Goal: Task Accomplishment & Management: Manage account settings

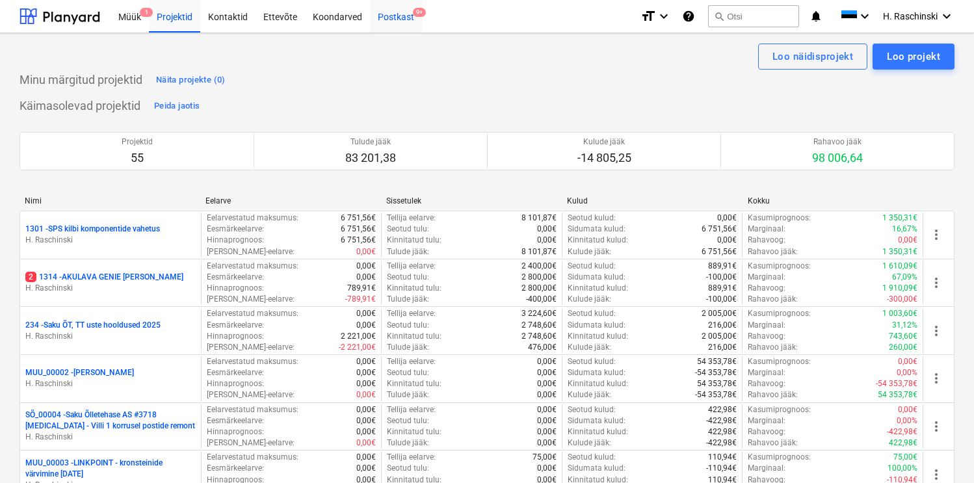
click at [401, 27] on div "Postkast 9+" at bounding box center [396, 15] width 52 height 33
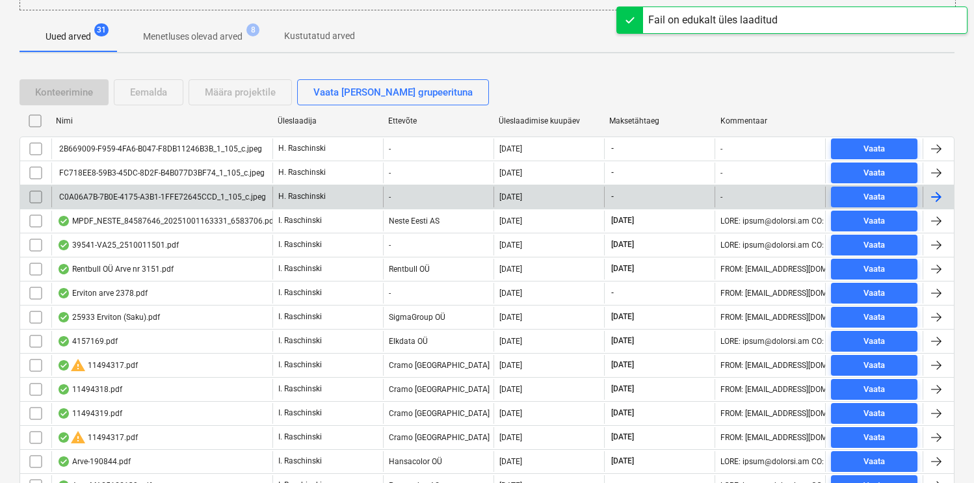
click at [213, 196] on div "C0A06A7B-7B0E-4175-A3B1-1FFE72645CCD_1_105_c.jpeg" at bounding box center [161, 196] width 209 height 9
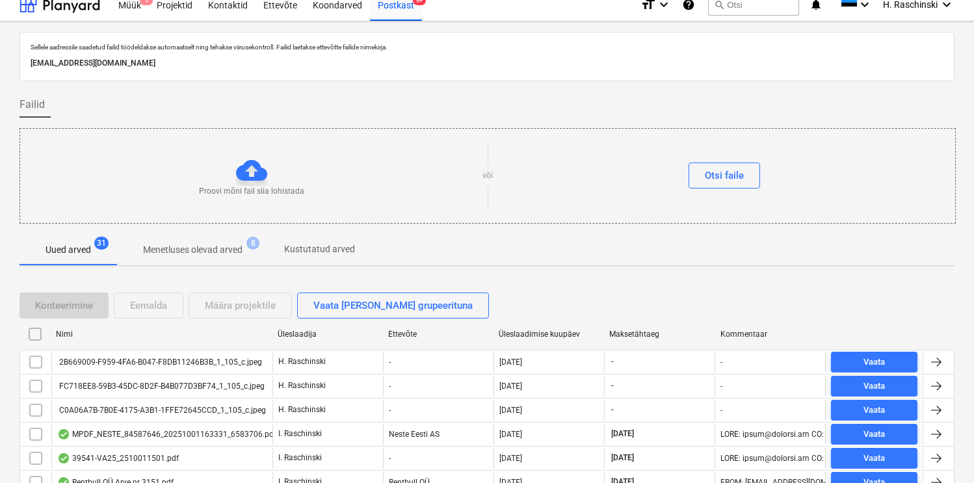
scroll to position [1, 0]
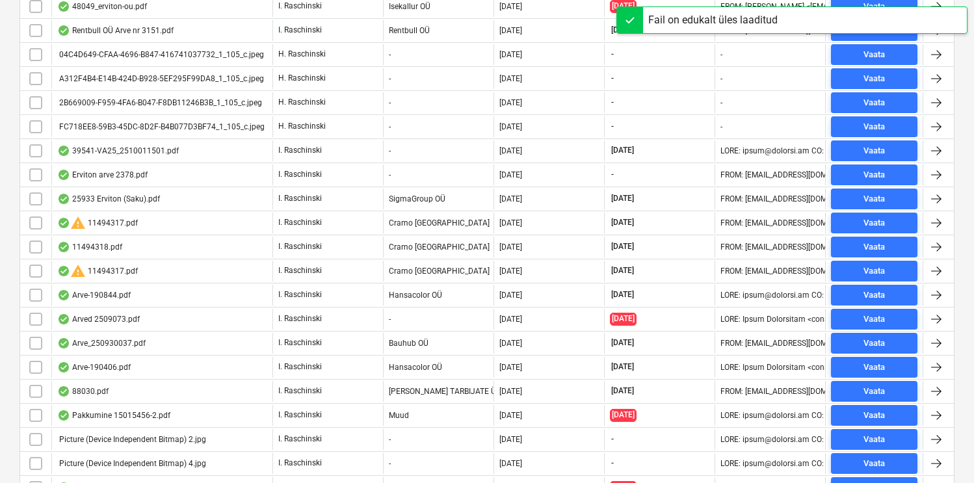
scroll to position [1008, 0]
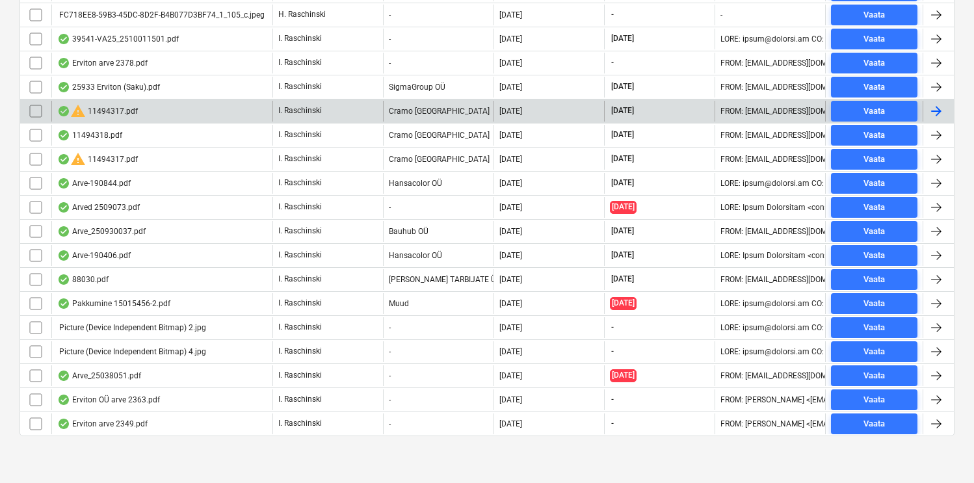
click at [97, 111] on div "warning 11494317.pdf" at bounding box center [97, 111] width 81 height 16
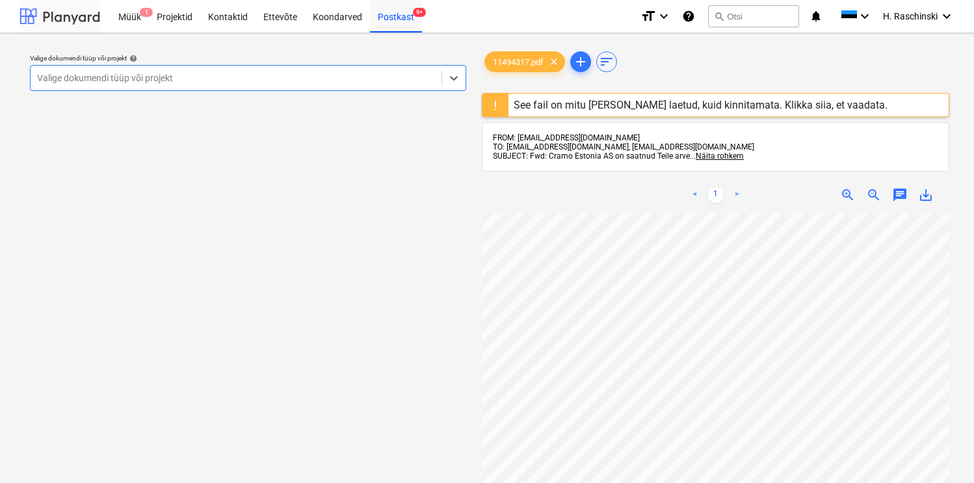
scroll to position [1008, 0]
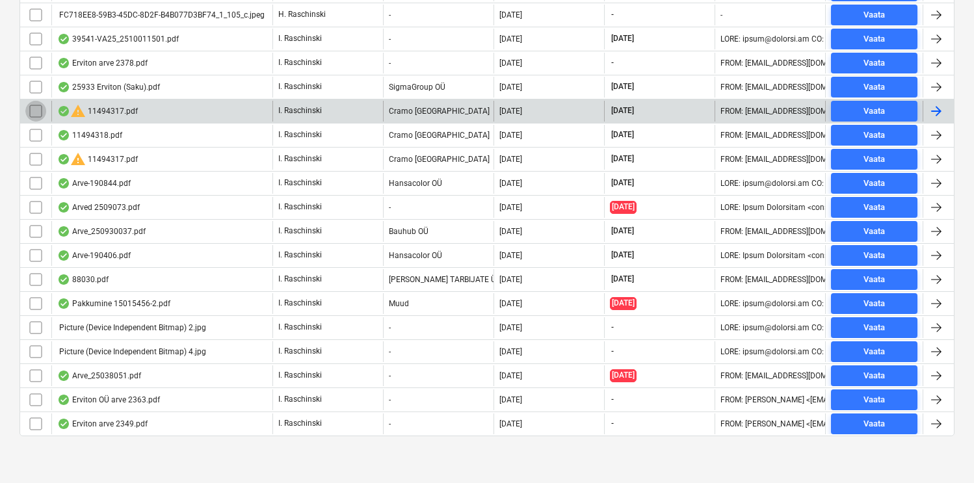
click at [42, 114] on input "checkbox" at bounding box center [35, 111] width 21 height 21
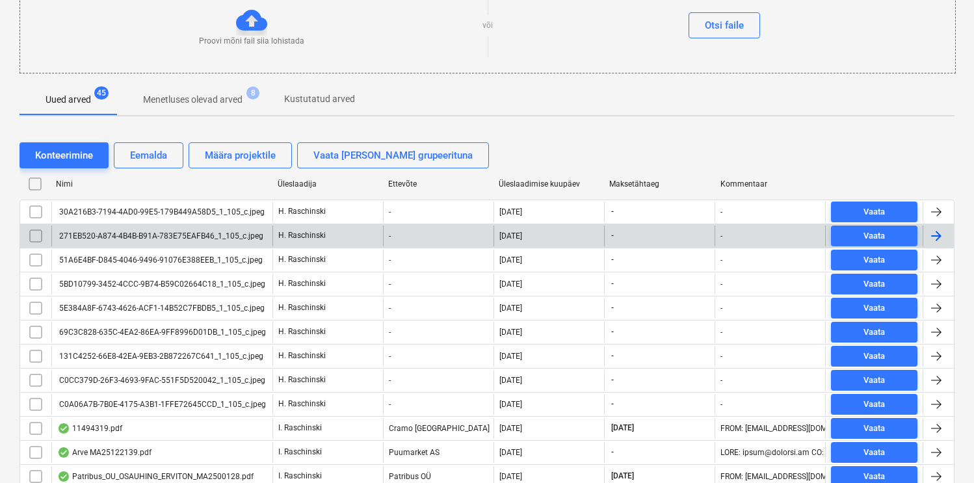
scroll to position [114, 0]
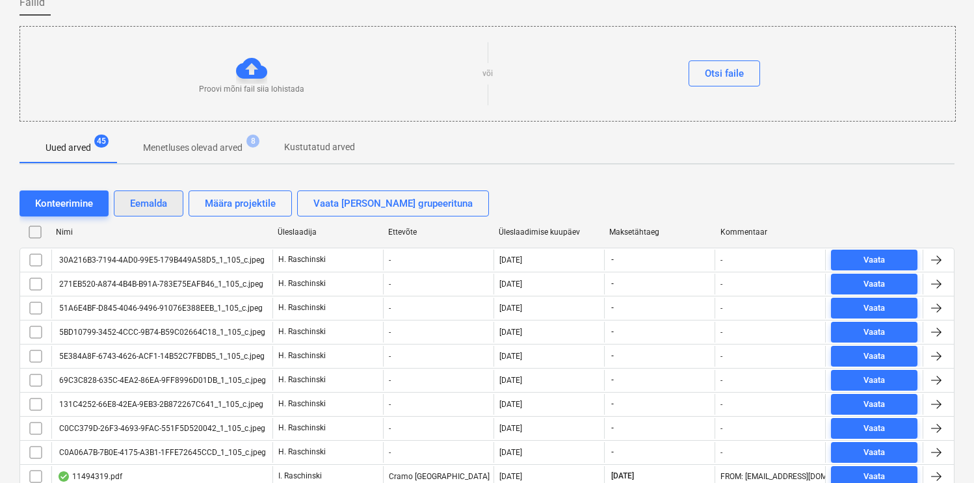
click at [155, 194] on button "Eemalda" at bounding box center [149, 203] width 70 height 26
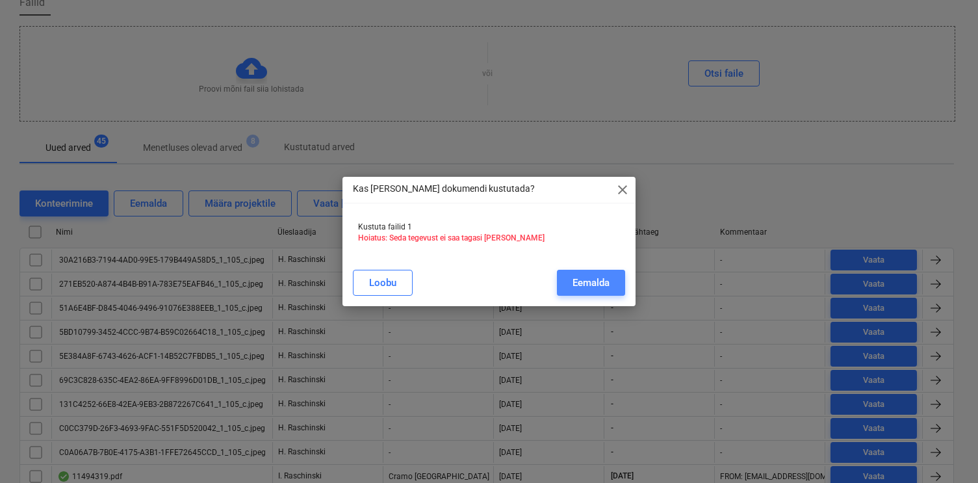
click at [565, 276] on button "Eemalda" at bounding box center [591, 283] width 68 height 26
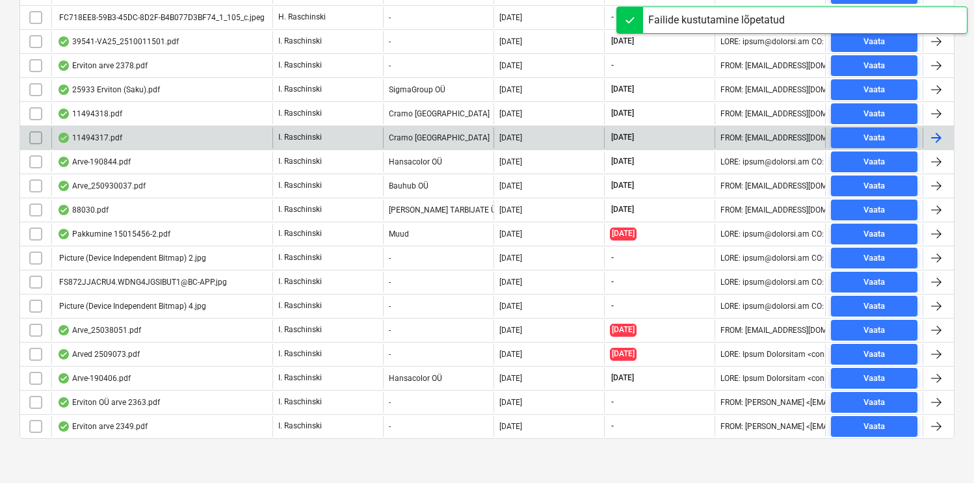
scroll to position [984, 0]
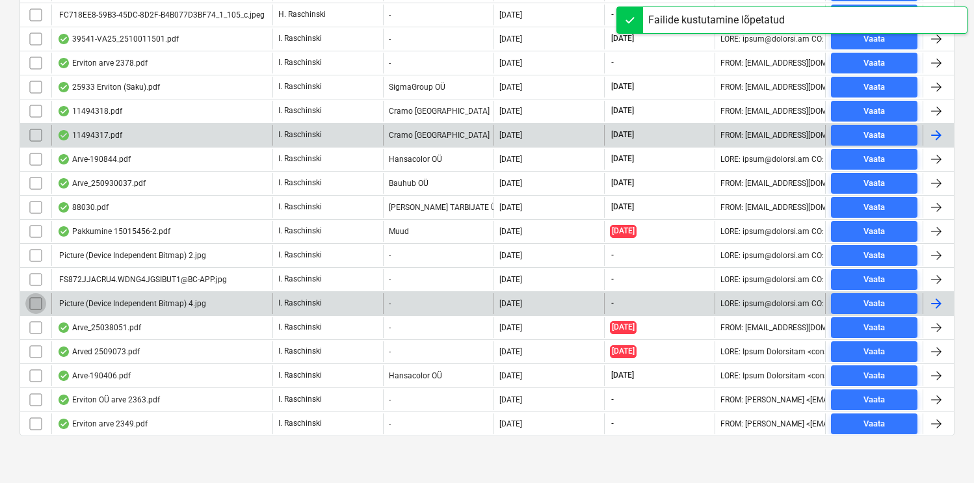
click at [38, 302] on input "checkbox" at bounding box center [35, 303] width 21 height 21
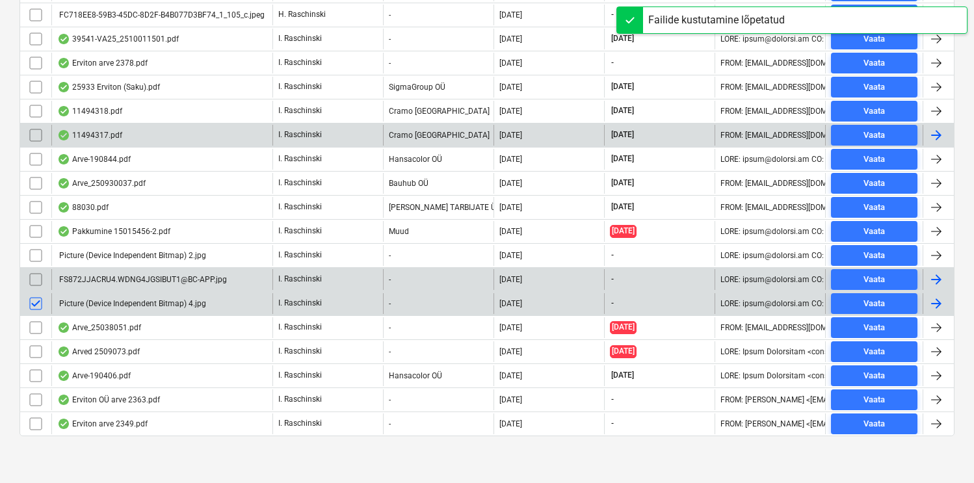
click at [40, 283] on input "checkbox" at bounding box center [35, 279] width 21 height 21
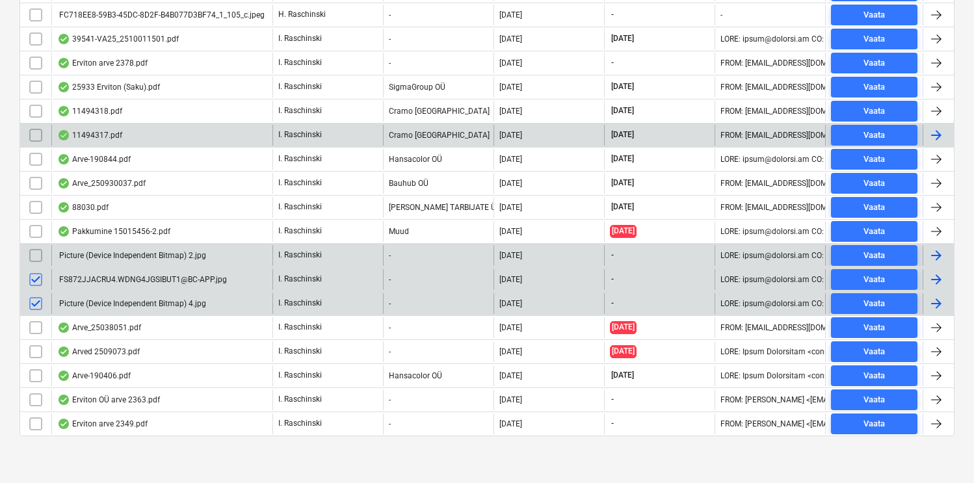
click at [35, 255] on input "checkbox" at bounding box center [35, 255] width 21 height 21
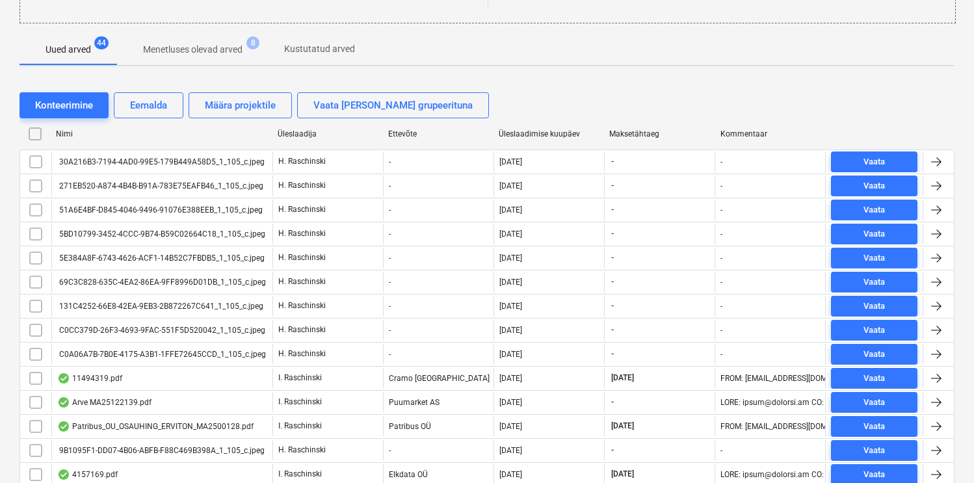
scroll to position [187, 0]
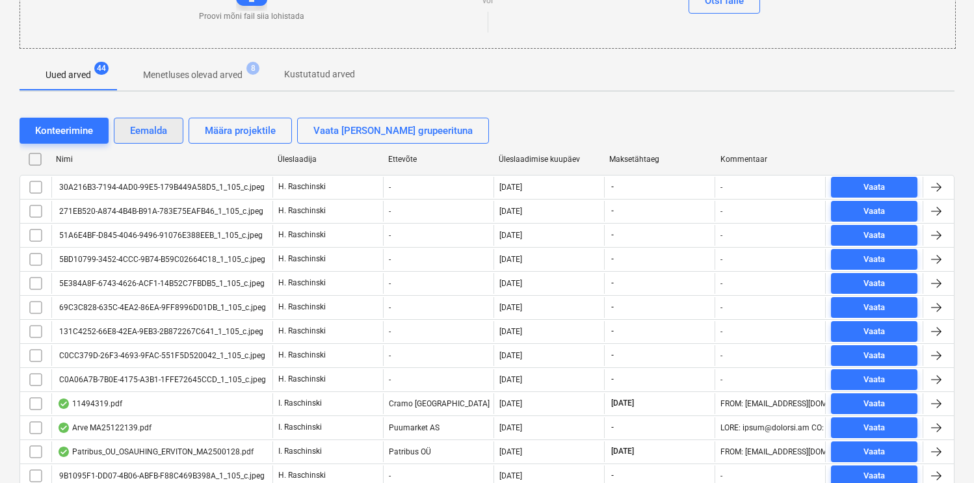
click at [161, 125] on div "Eemalda" at bounding box center [148, 130] width 37 height 17
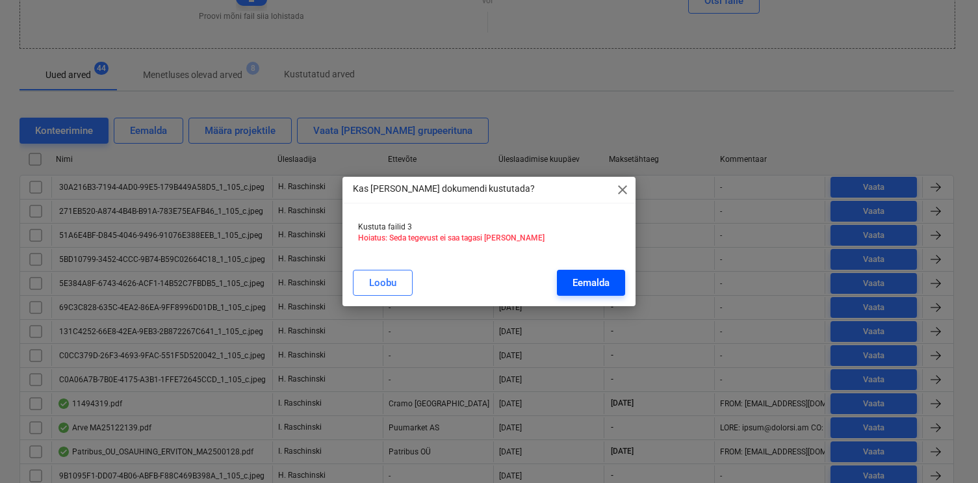
click at [577, 272] on button "Eemalda" at bounding box center [591, 283] width 68 height 26
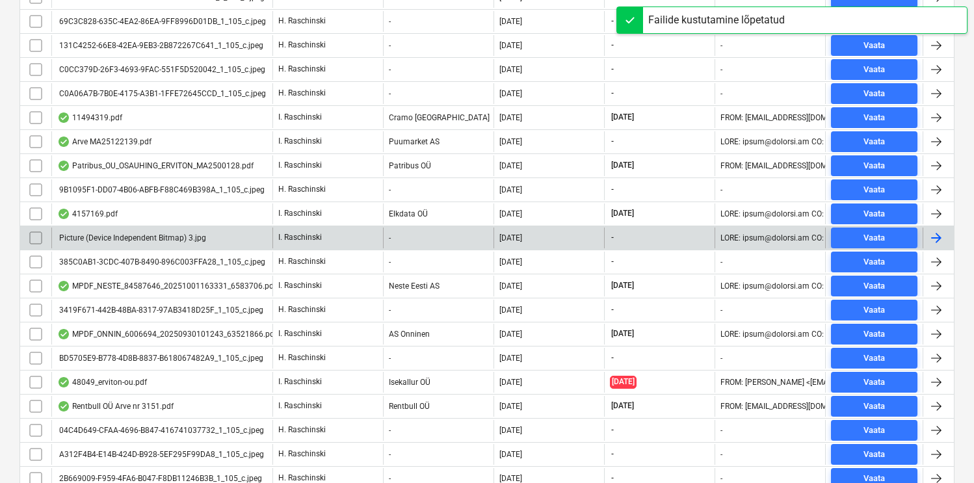
scroll to position [512, 0]
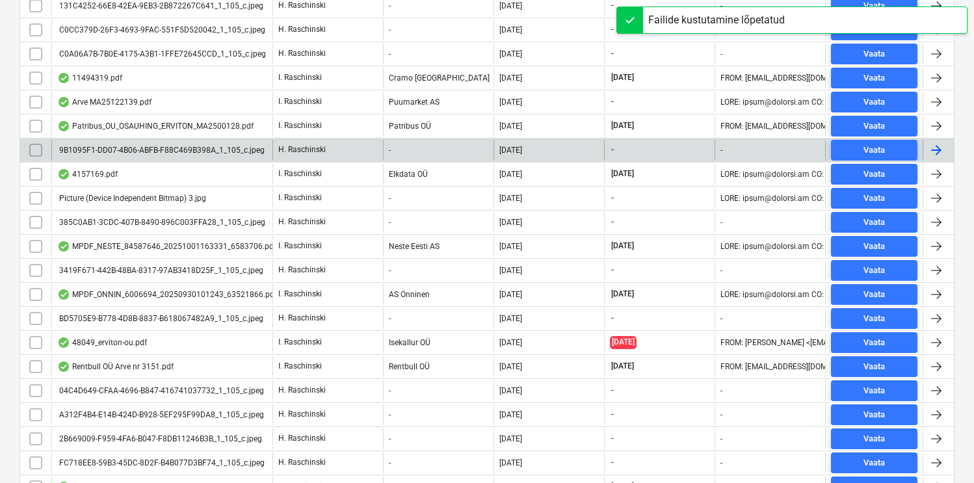
click at [95, 153] on div "9B1095F1-DD07-4B06-ABFB-F88C469B398A_1_105_c.jpeg" at bounding box center [160, 150] width 207 height 9
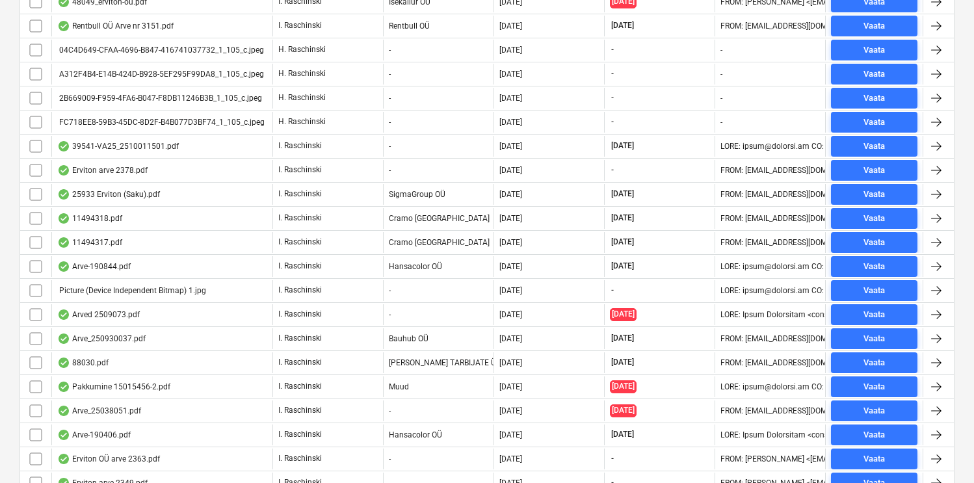
scroll to position [858, 0]
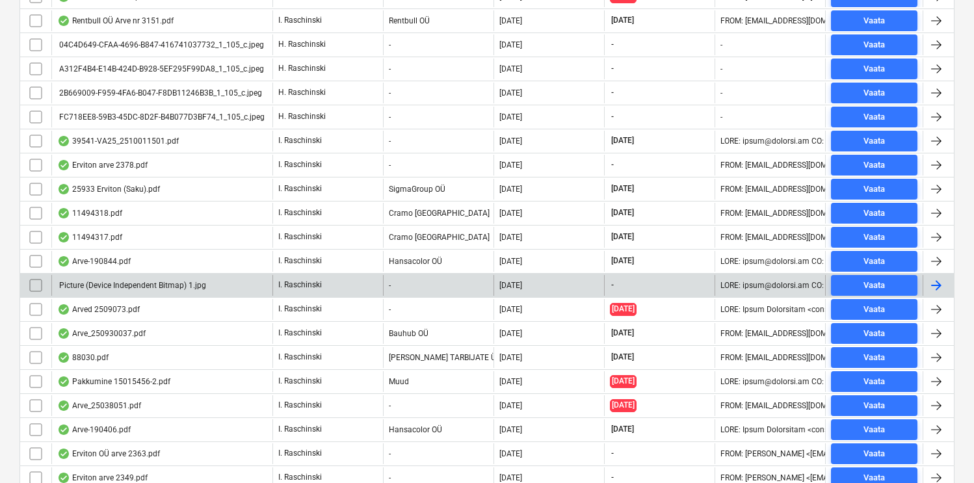
click at [38, 287] on input "checkbox" at bounding box center [35, 285] width 21 height 21
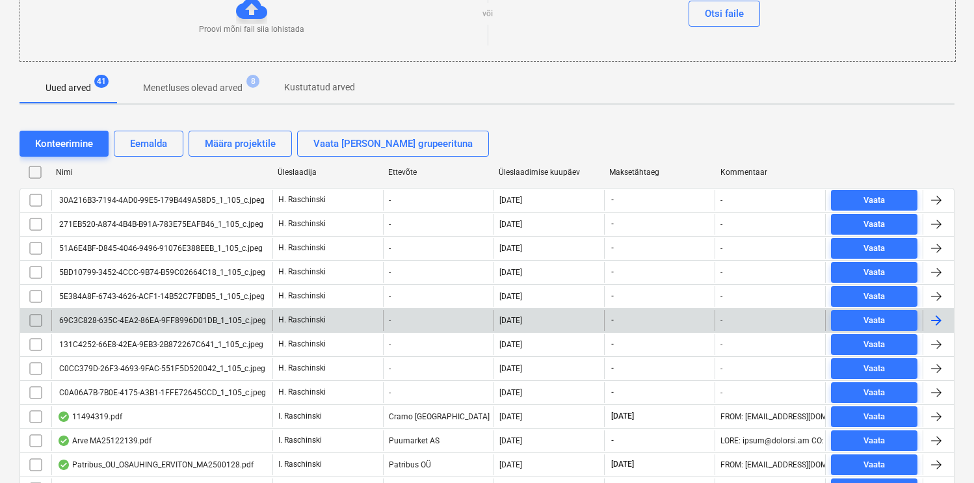
scroll to position [70, 0]
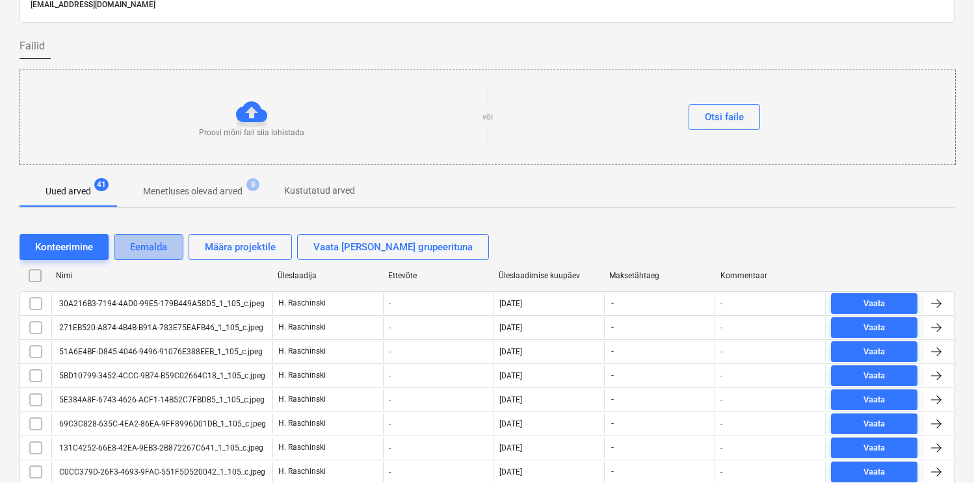
click at [158, 243] on div "Eemalda" at bounding box center [148, 247] width 37 height 17
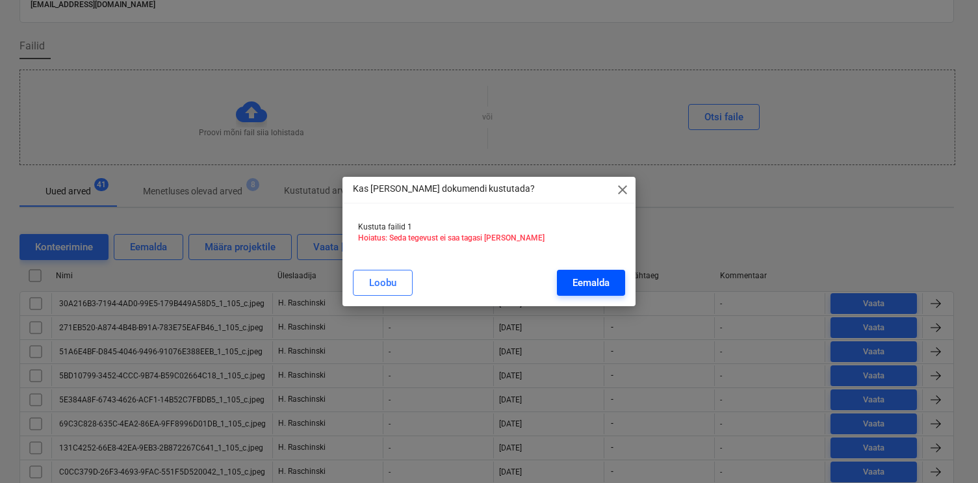
click at [586, 289] on div "Eemalda" at bounding box center [591, 282] width 37 height 17
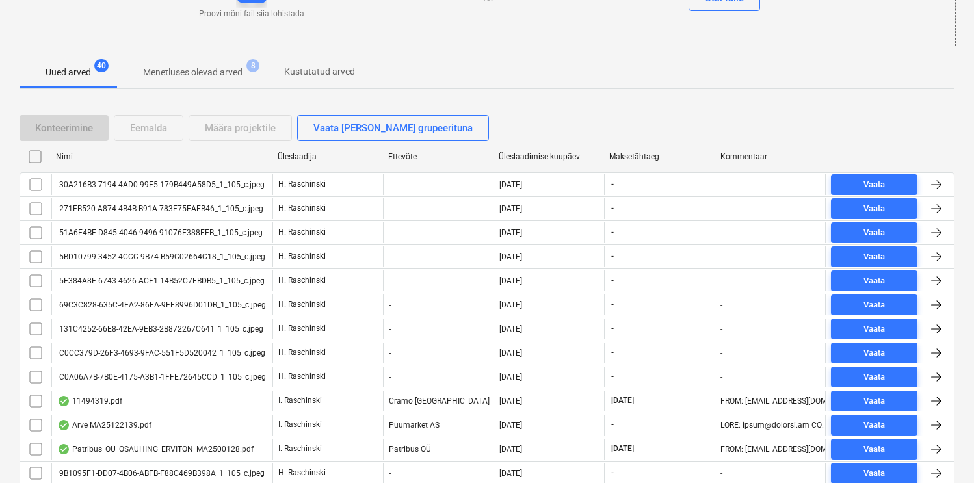
scroll to position [0, 0]
